Goal: Information Seeking & Learning: Find specific fact

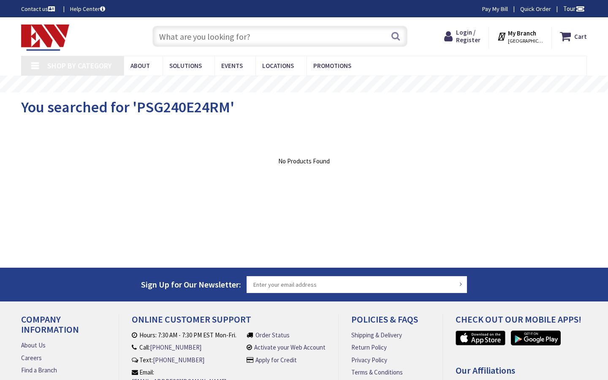
type input "SW Vintage Pkwy, Ankeny, IA 50023, [GEOGRAPHIC_DATA]"
